Goal: Task Accomplishment & Management: Use online tool/utility

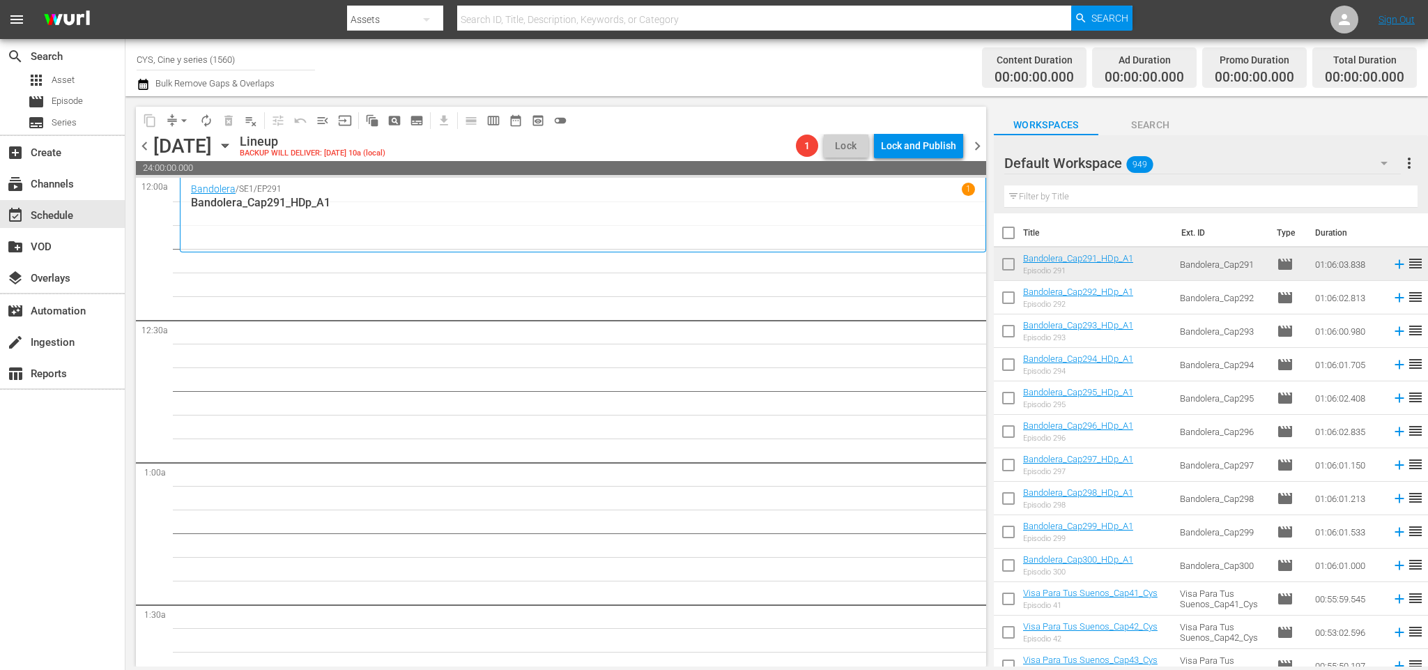
click at [975, 145] on span "chevron_right" at bounding box center [977, 145] width 17 height 17
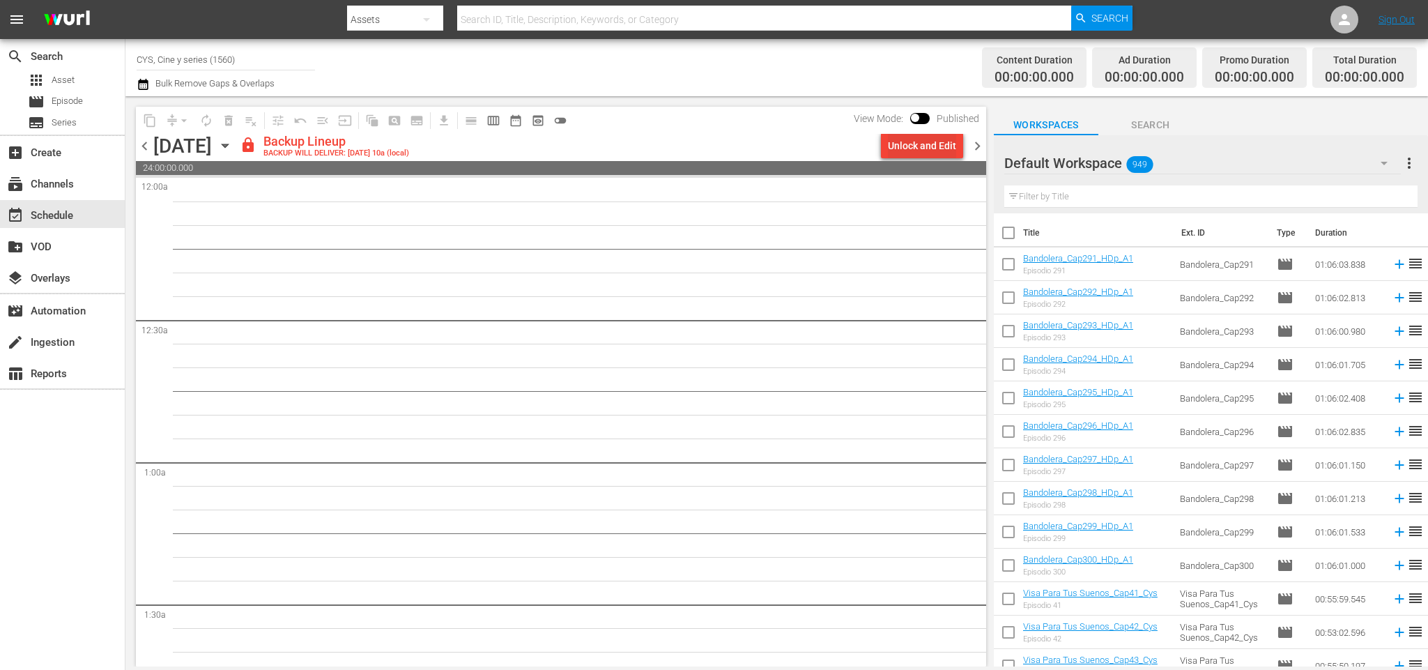
click at [941, 145] on div "Unlock and Edit" at bounding box center [922, 145] width 68 height 25
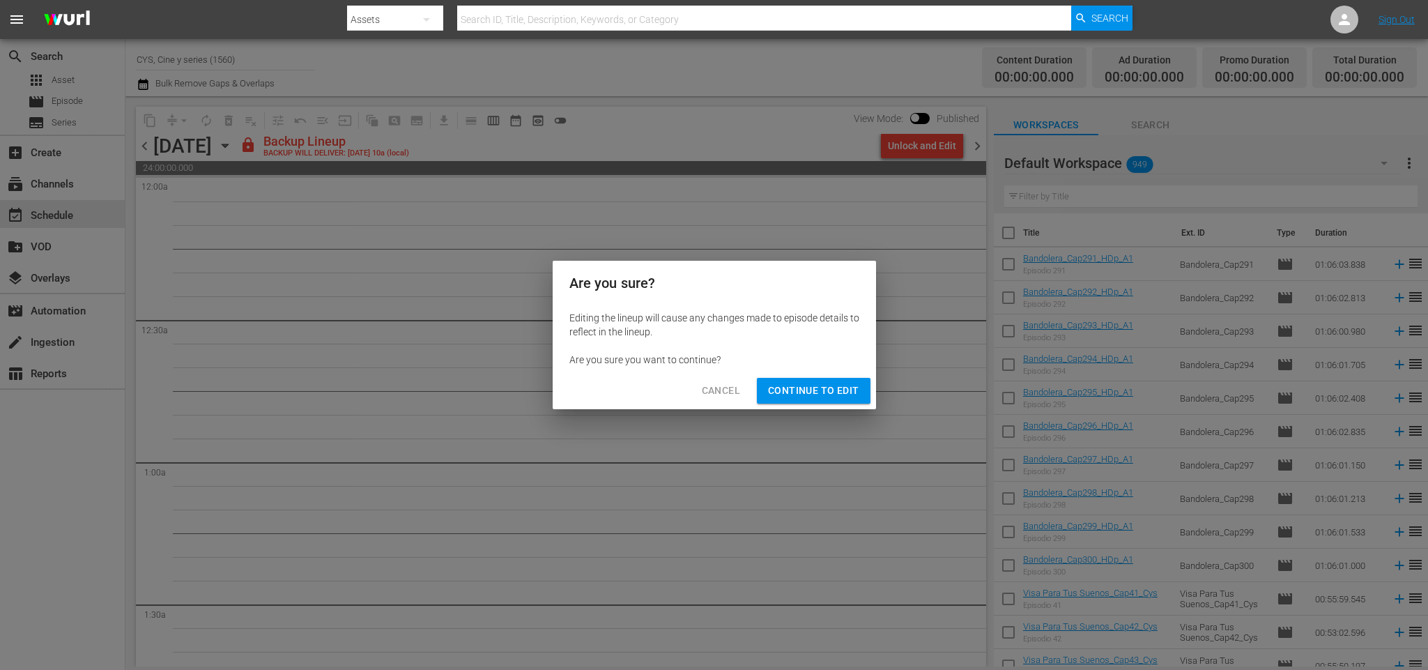
click at [821, 387] on span "Continue to Edit" at bounding box center [813, 390] width 91 height 17
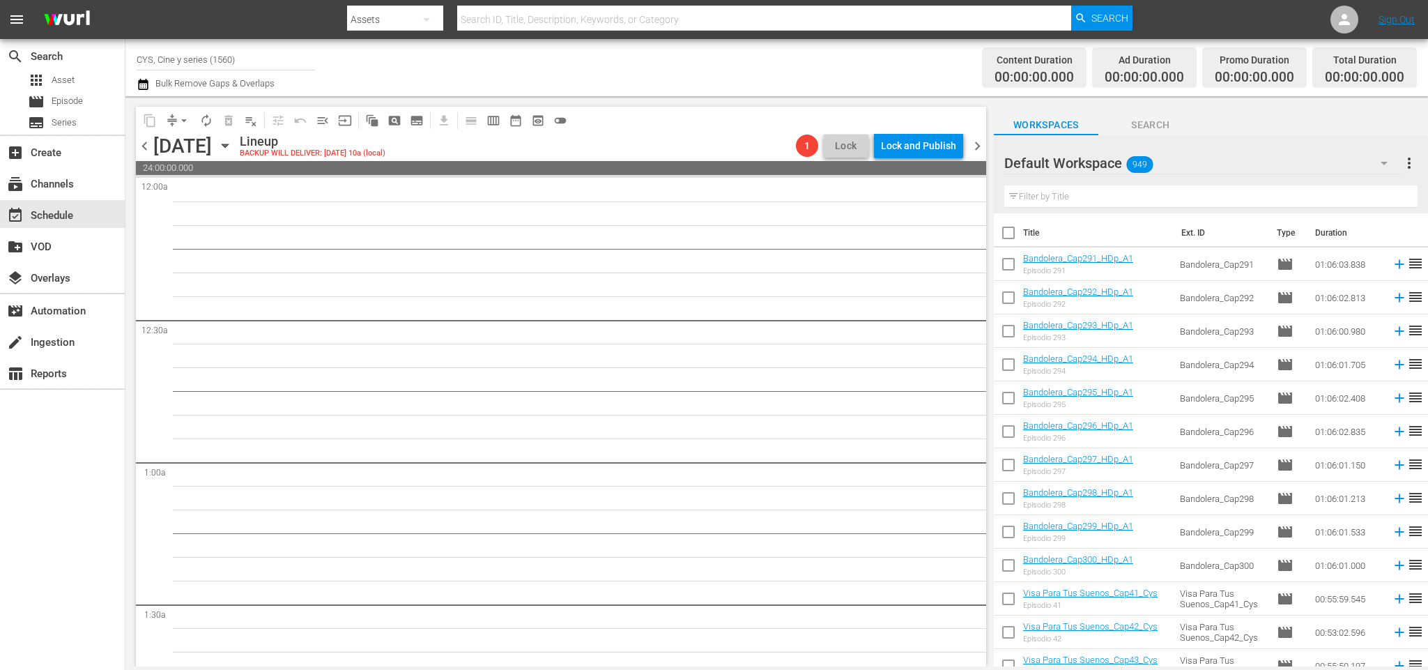
click at [137, 138] on span "chevron_left" at bounding box center [144, 145] width 17 height 17
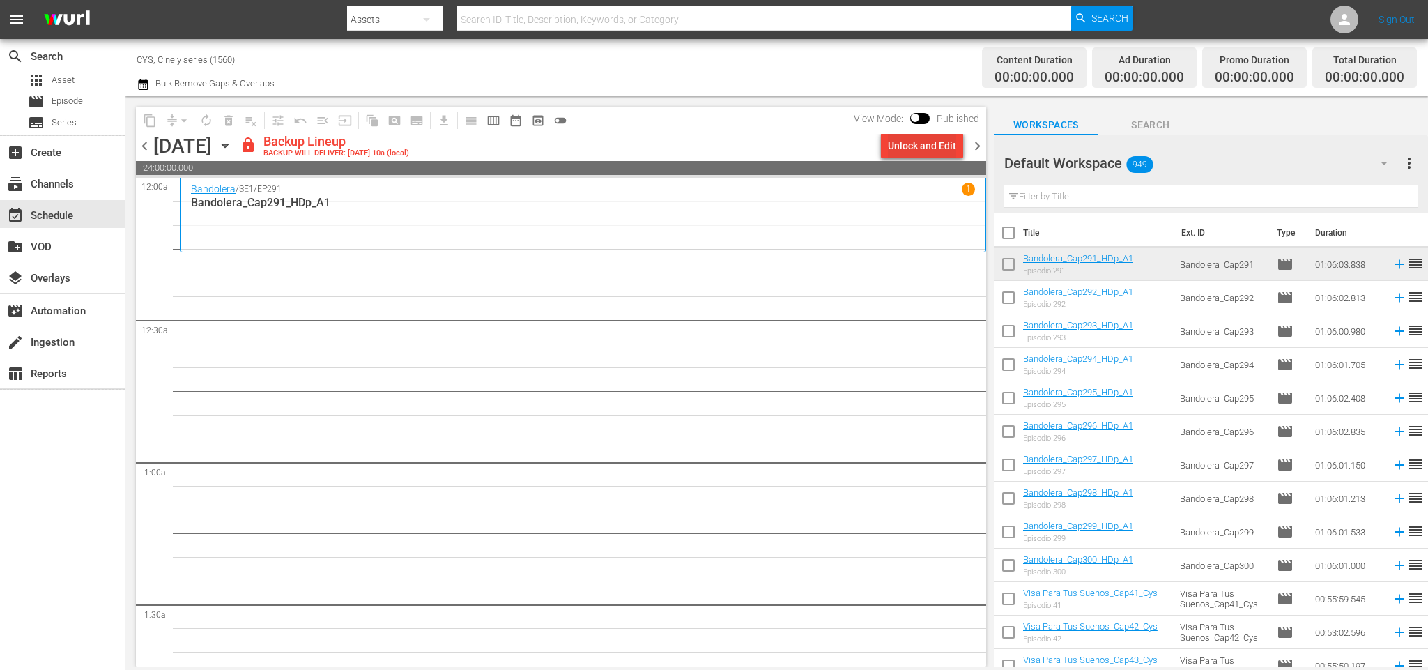
click at [922, 137] on div "Unlock and Edit" at bounding box center [922, 145] width 68 height 25
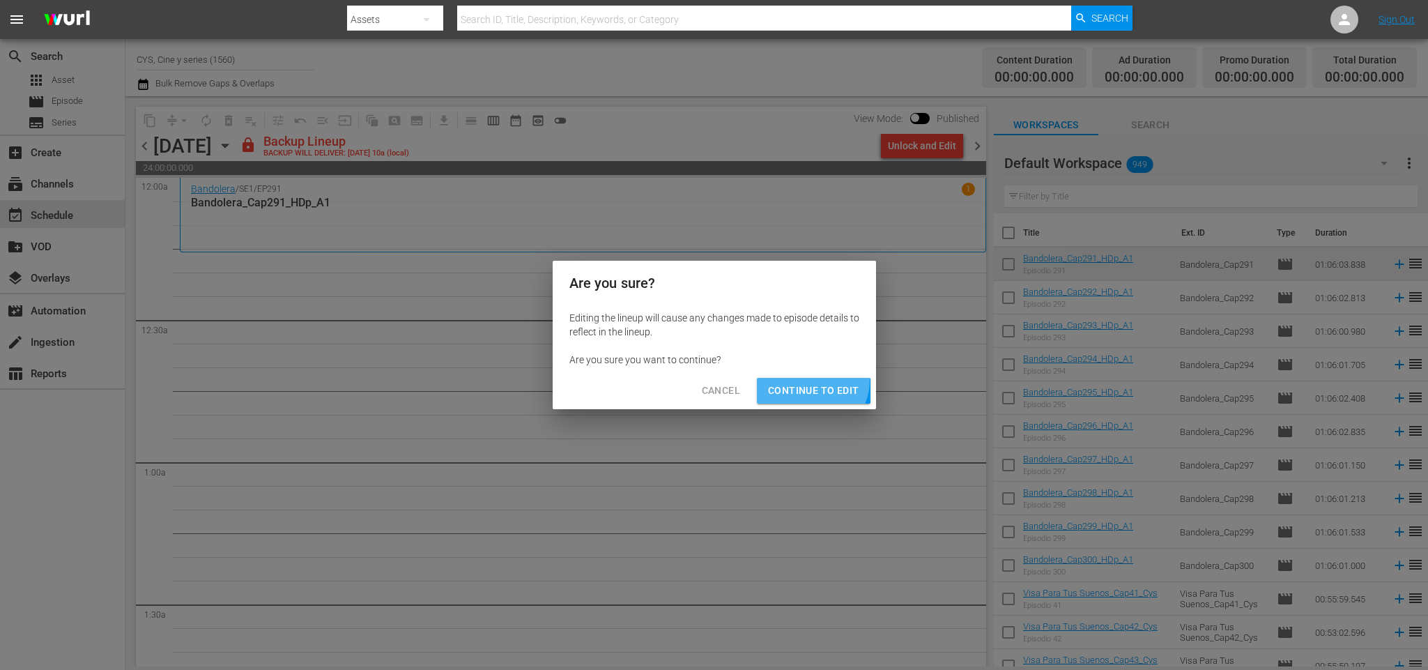
drag, startPoint x: 810, startPoint y: 379, endPoint x: 785, endPoint y: 372, distance: 26.0
click at [809, 379] on button "Continue to Edit" at bounding box center [813, 391] width 113 height 26
